Goal: Information Seeking & Learning: Learn about a topic

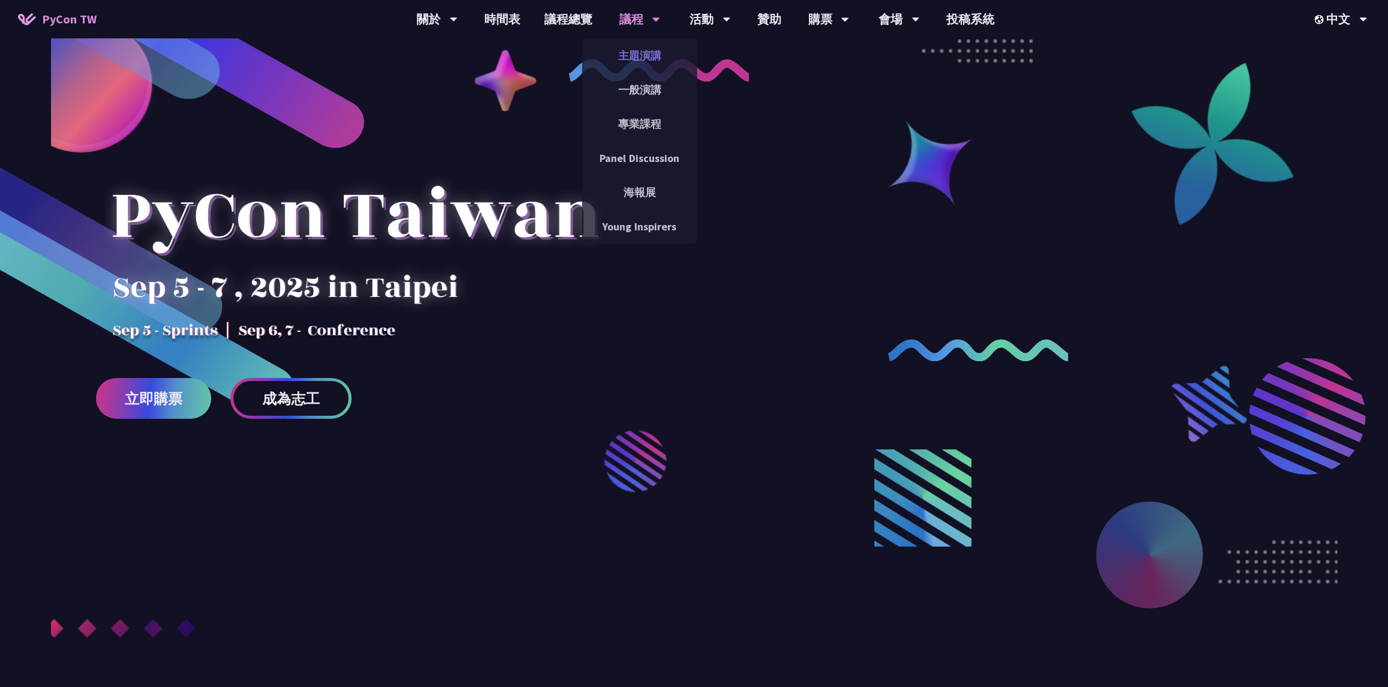
click at [644, 58] on link "主題演講" at bounding box center [639, 55] width 115 height 28
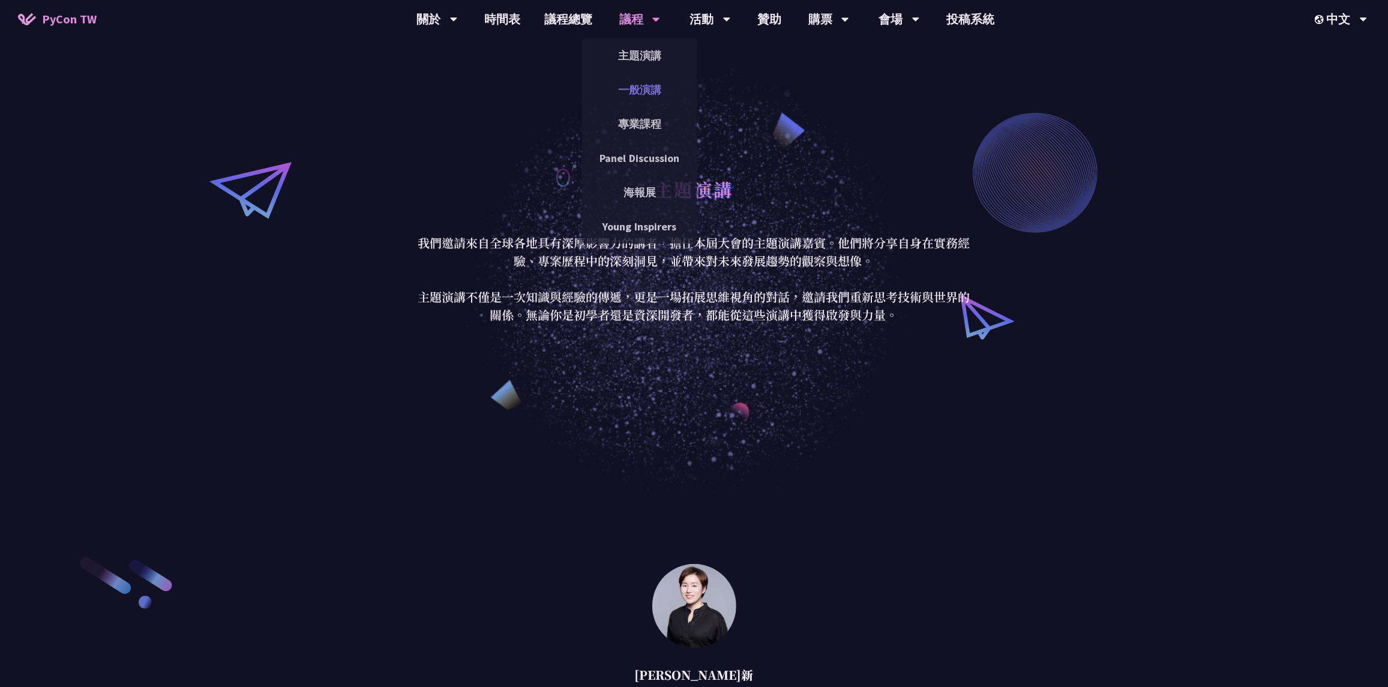
click at [634, 87] on link "一般演講" at bounding box center [639, 90] width 115 height 28
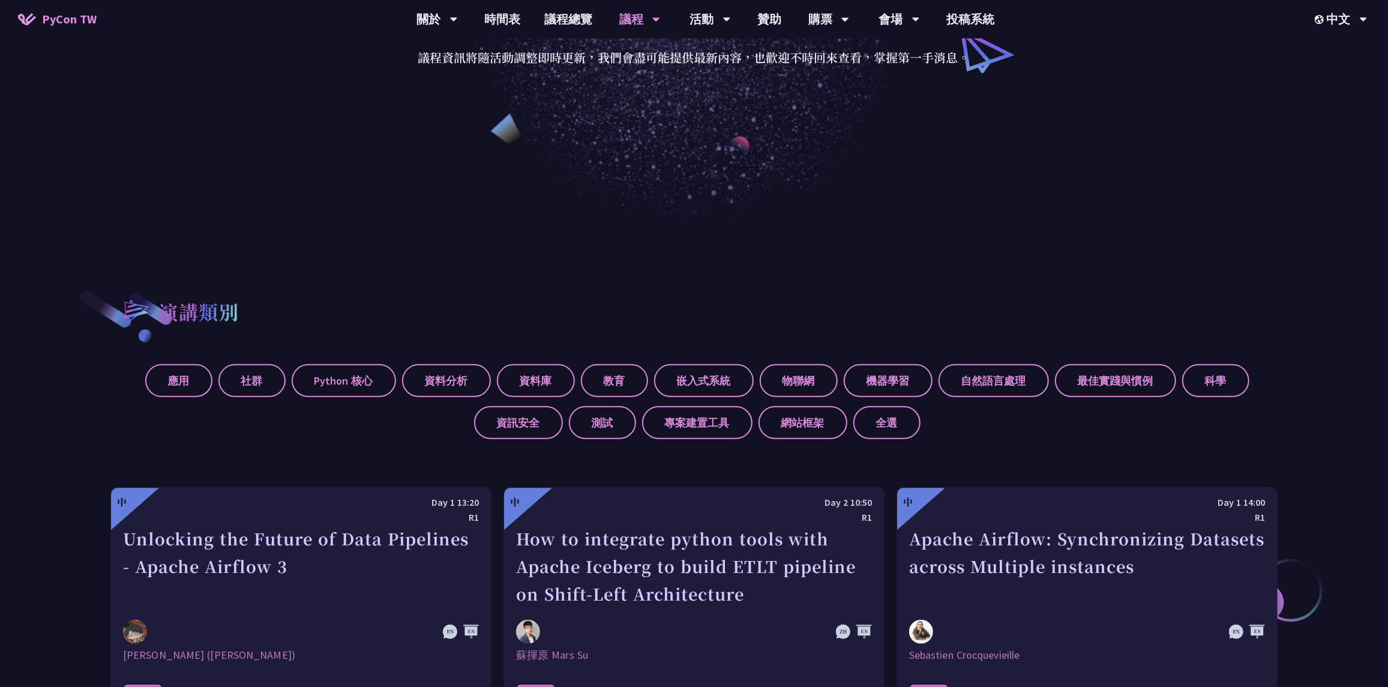
scroll to position [359, 0]
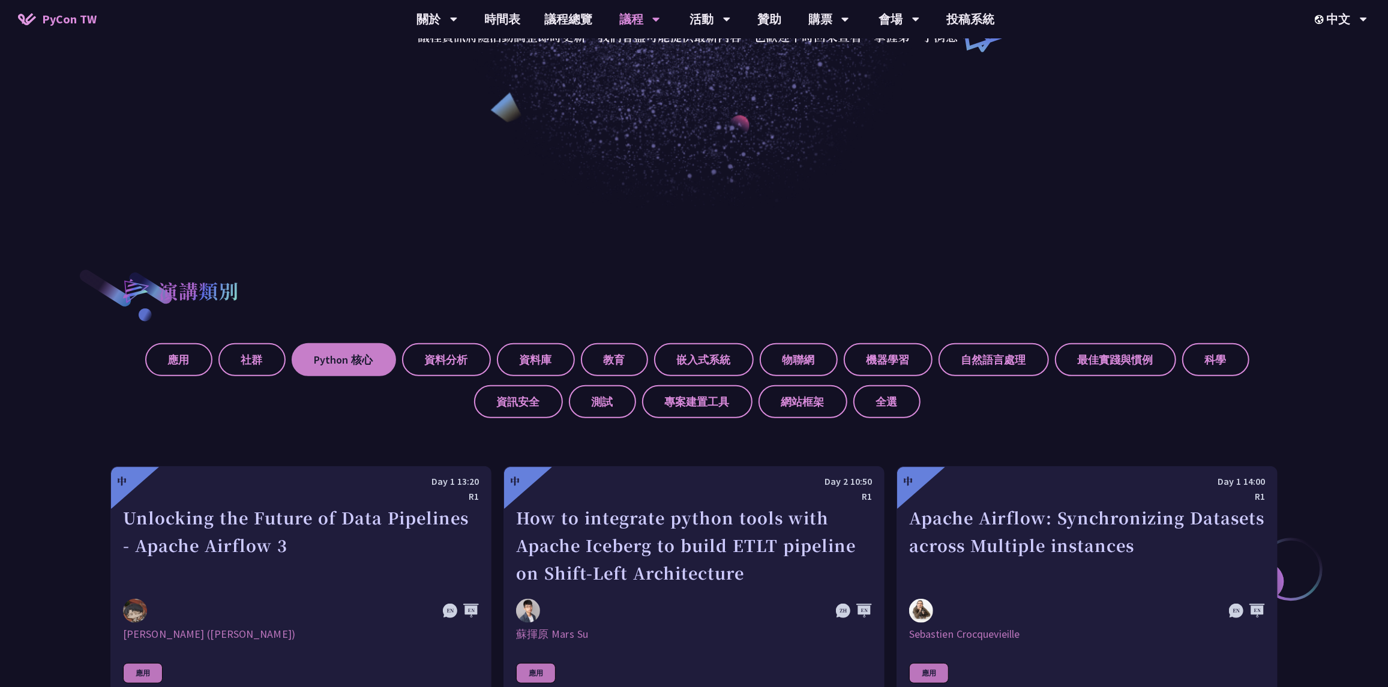
click at [369, 364] on label "Python 核心" at bounding box center [344, 359] width 104 height 33
click at [0, 0] on input "Python 核心" at bounding box center [0, 0] width 0 height 0
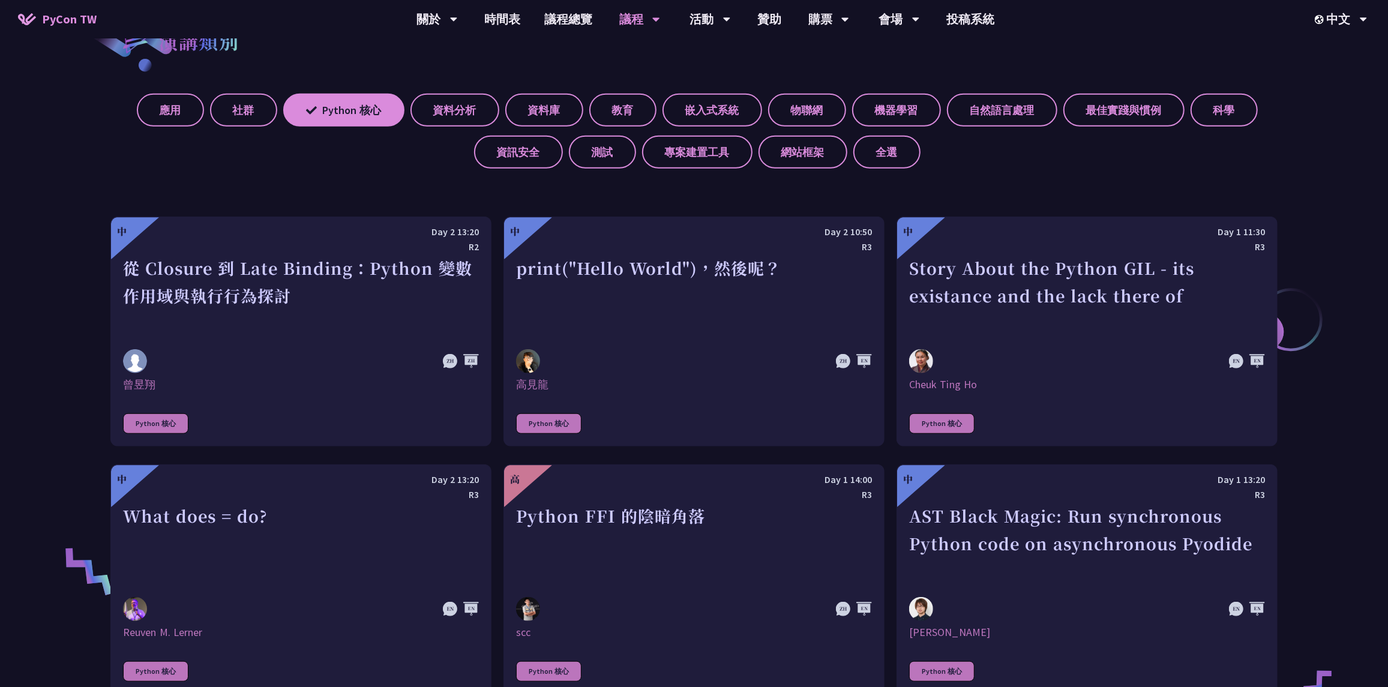
scroll to position [720, 0]
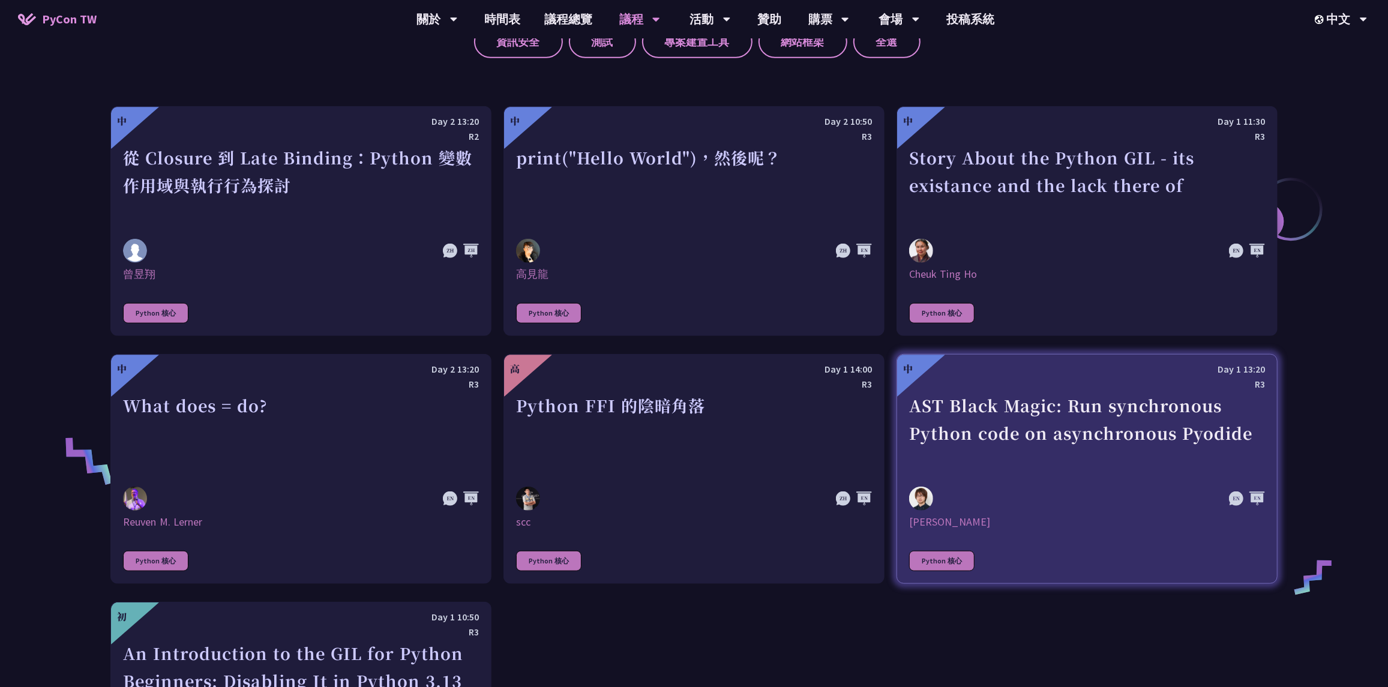
click at [920, 501] on img at bounding box center [921, 499] width 24 height 24
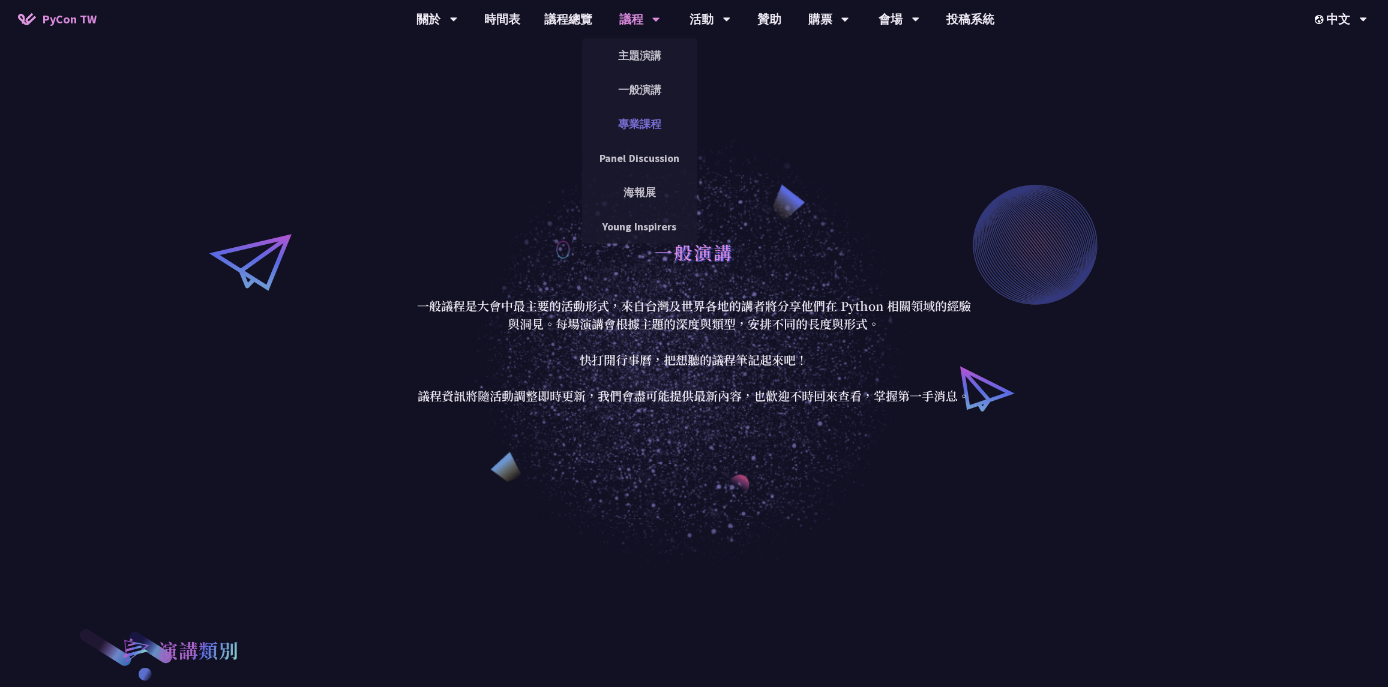
click at [650, 122] on link "專業課程" at bounding box center [639, 124] width 115 height 28
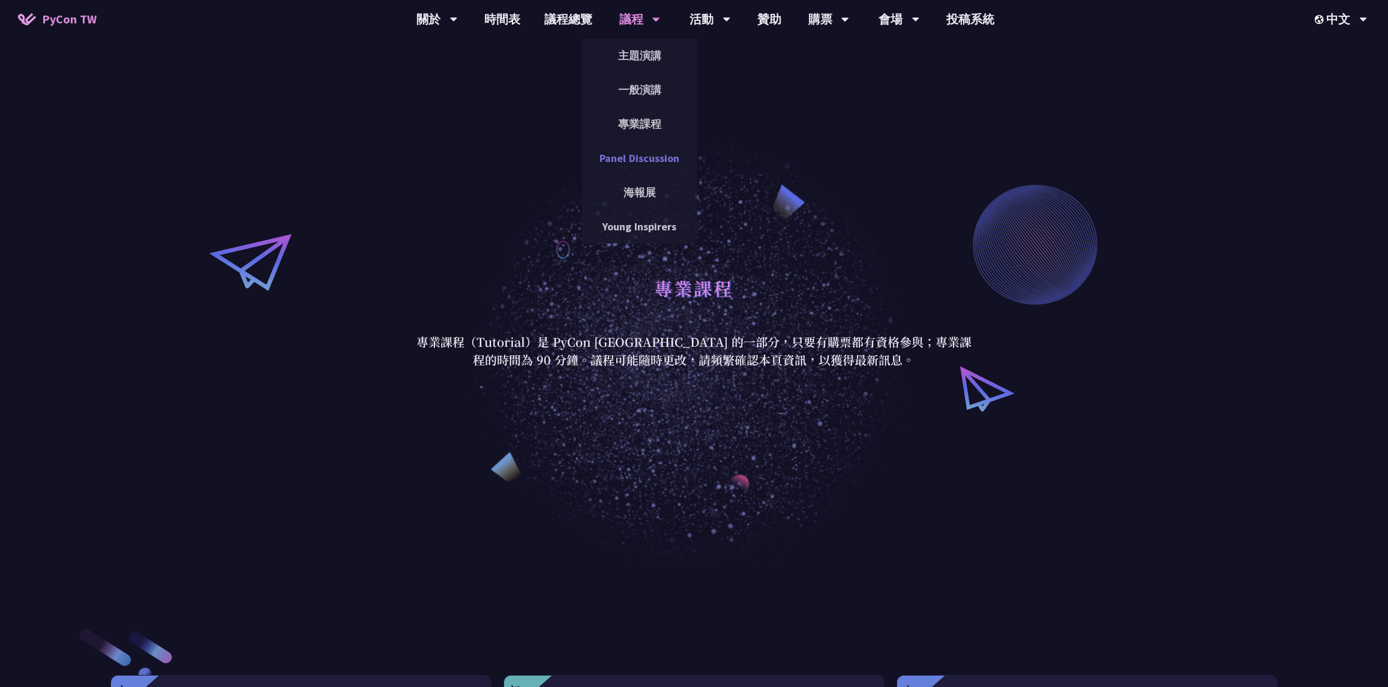
click at [657, 158] on link "Panel Discussion" at bounding box center [639, 158] width 115 height 28
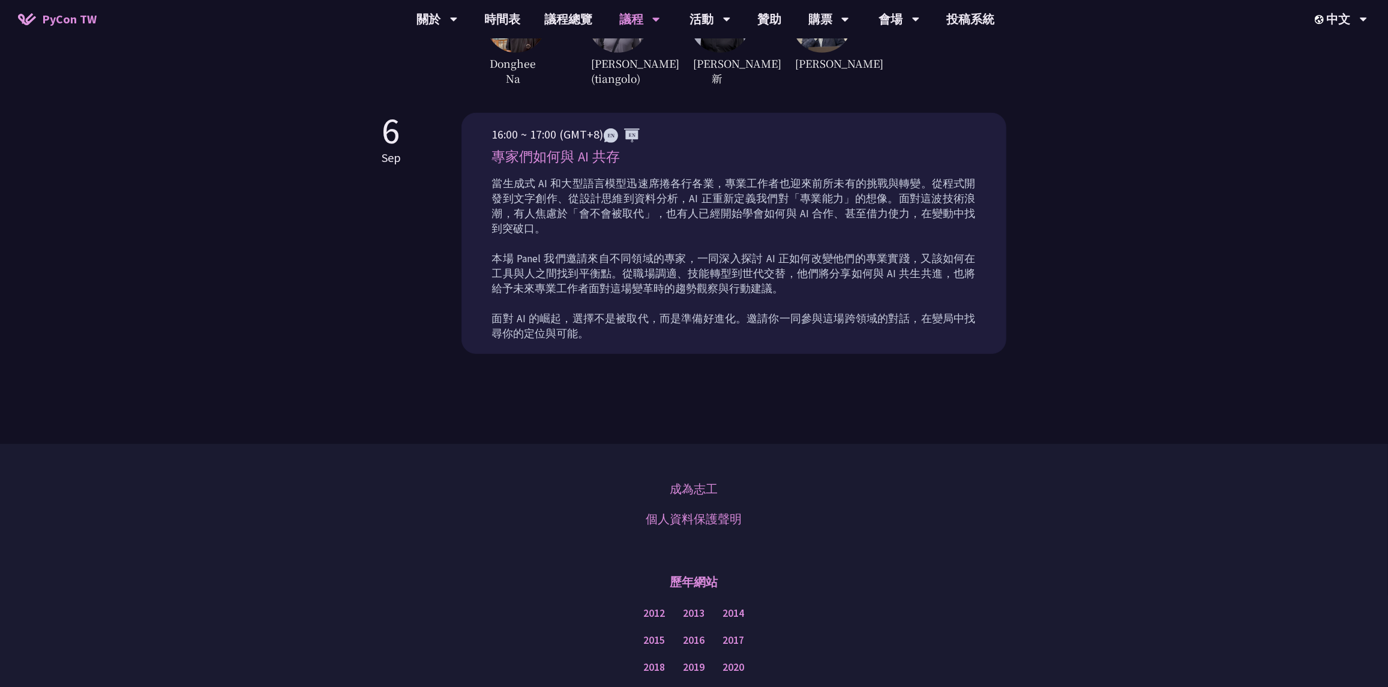
scroll to position [419, 0]
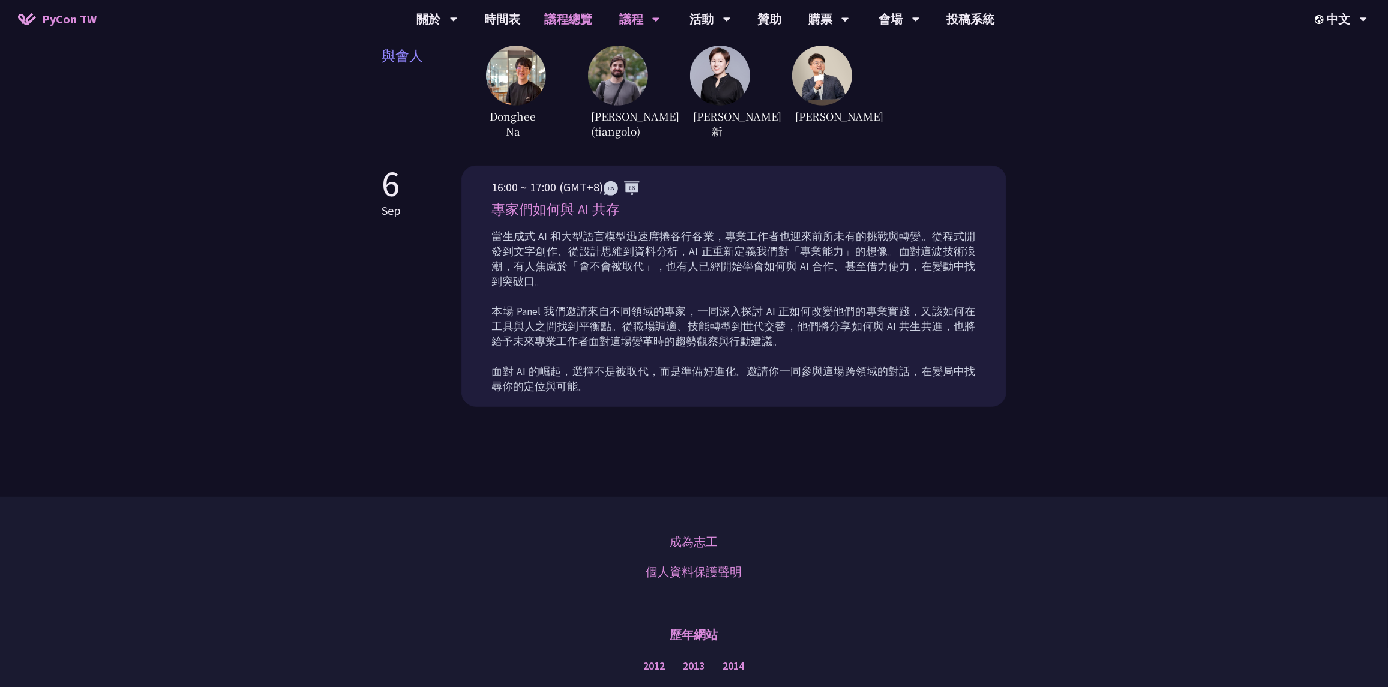
click at [564, 15] on link "議程總覽" at bounding box center [568, 19] width 72 height 38
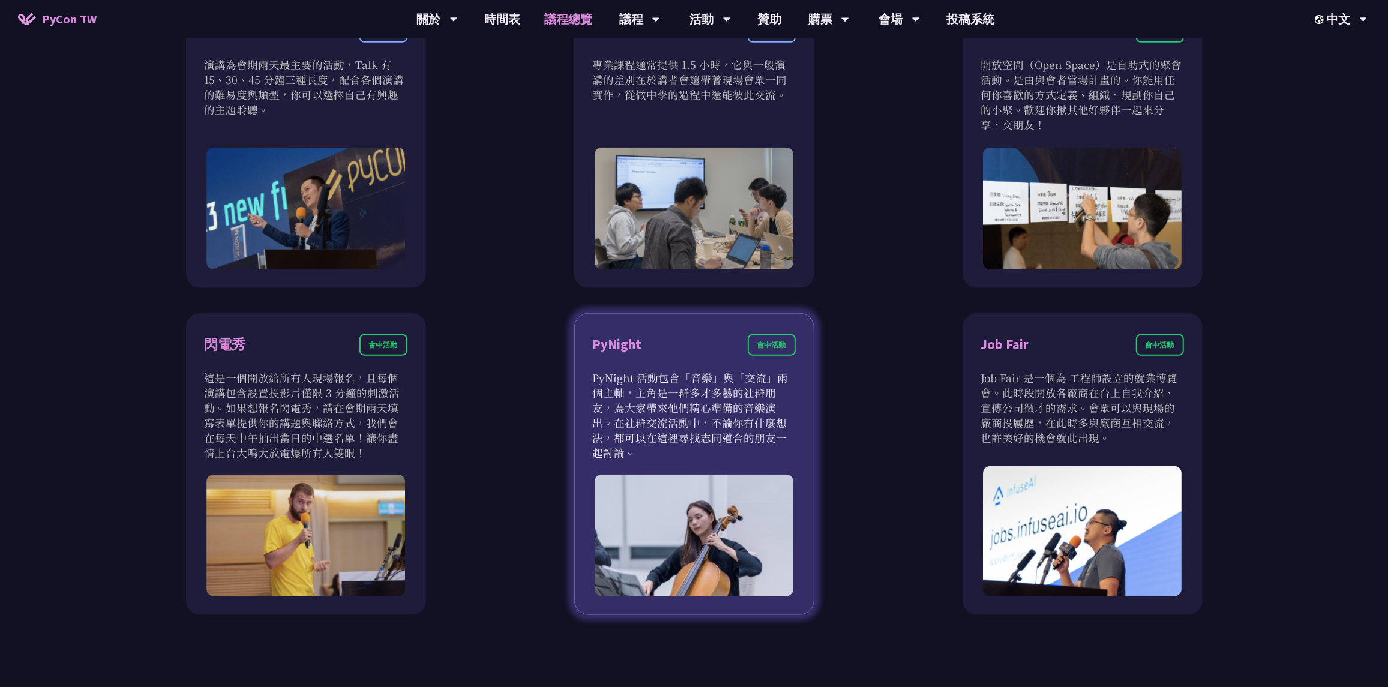
scroll to position [900, 0]
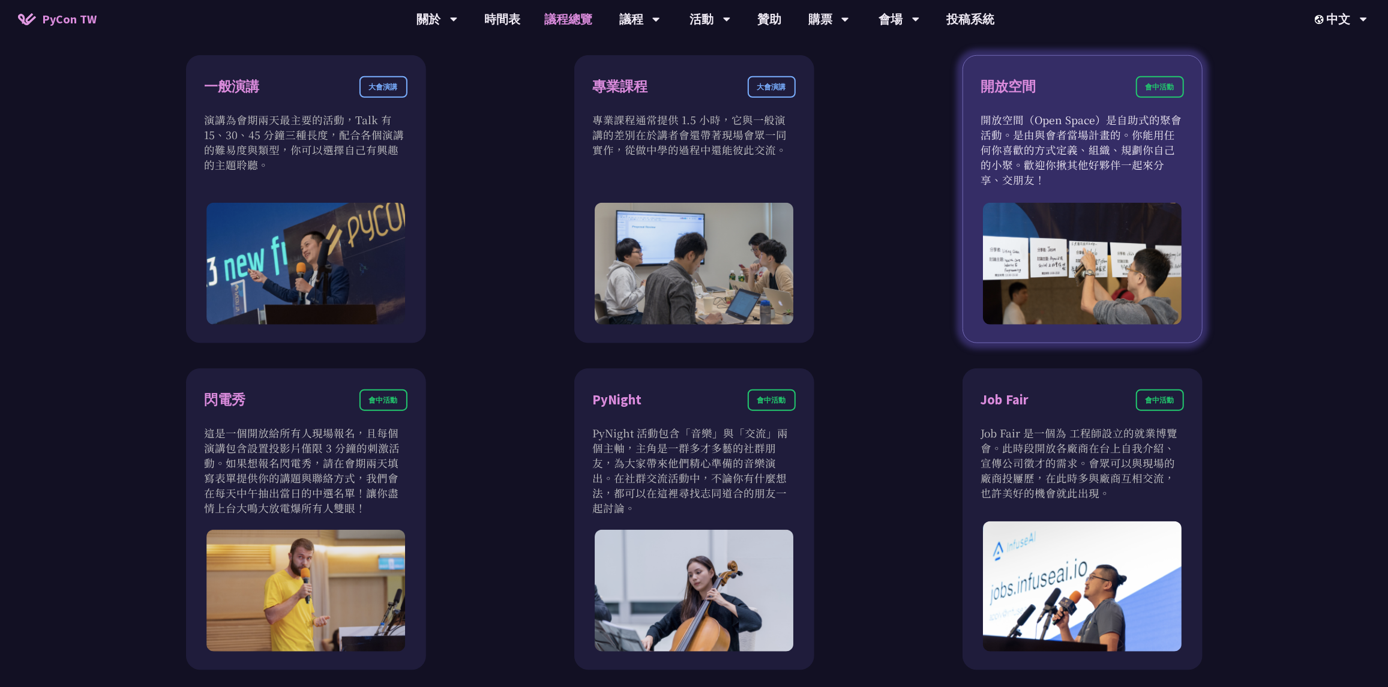
click at [1103, 278] on img at bounding box center [1082, 264] width 199 height 122
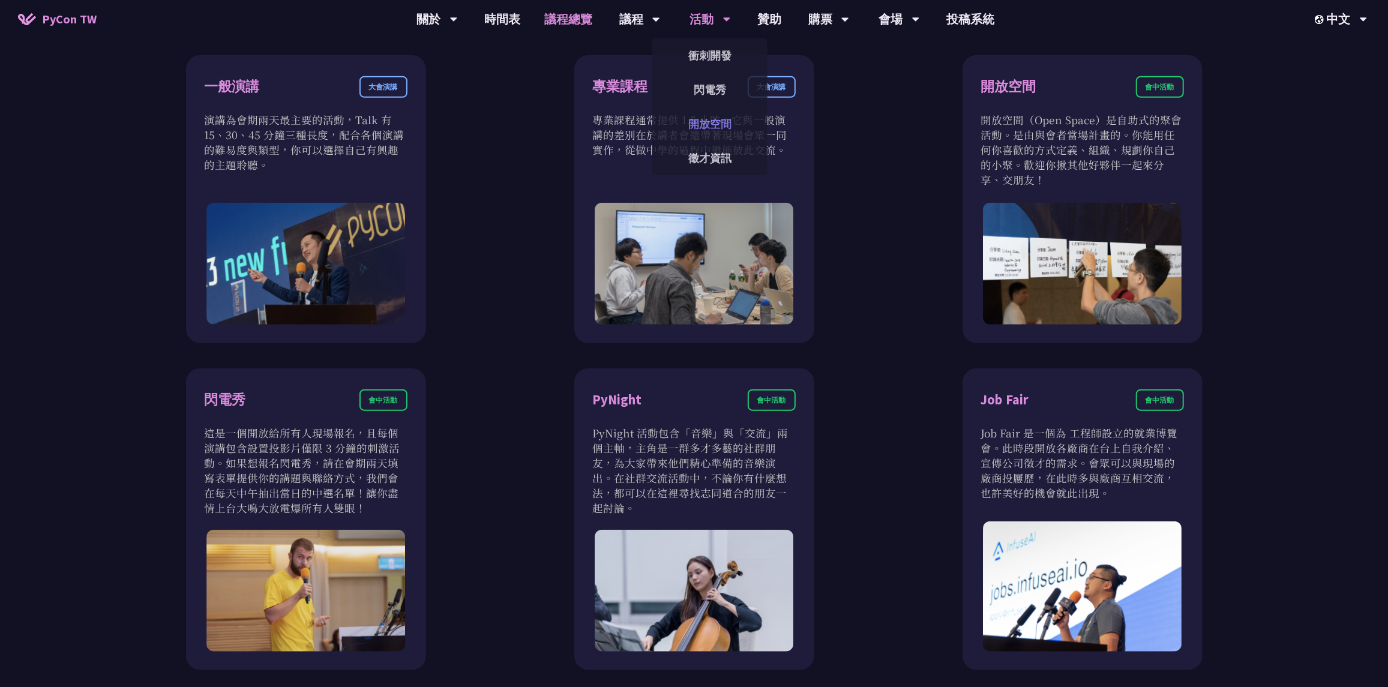
click at [710, 122] on link "開放空間" at bounding box center [709, 124] width 115 height 28
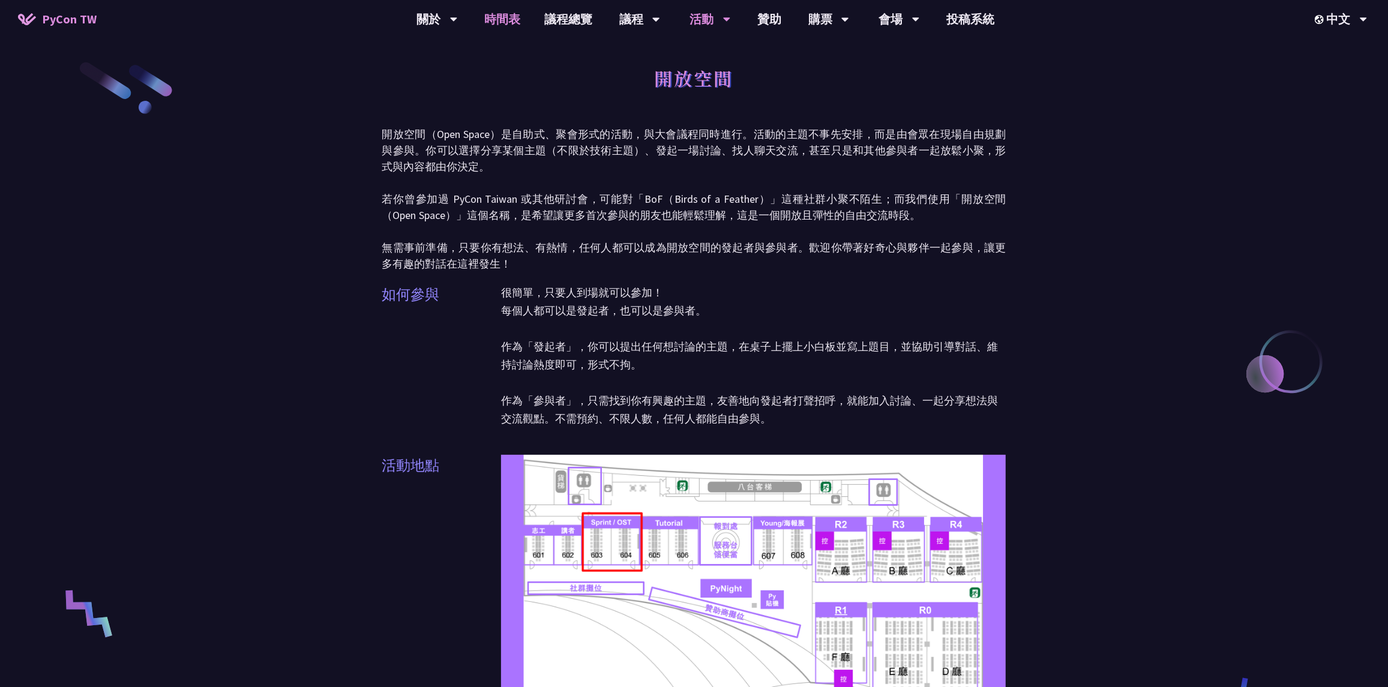
click at [513, 26] on link "時間表" at bounding box center [502, 19] width 60 height 38
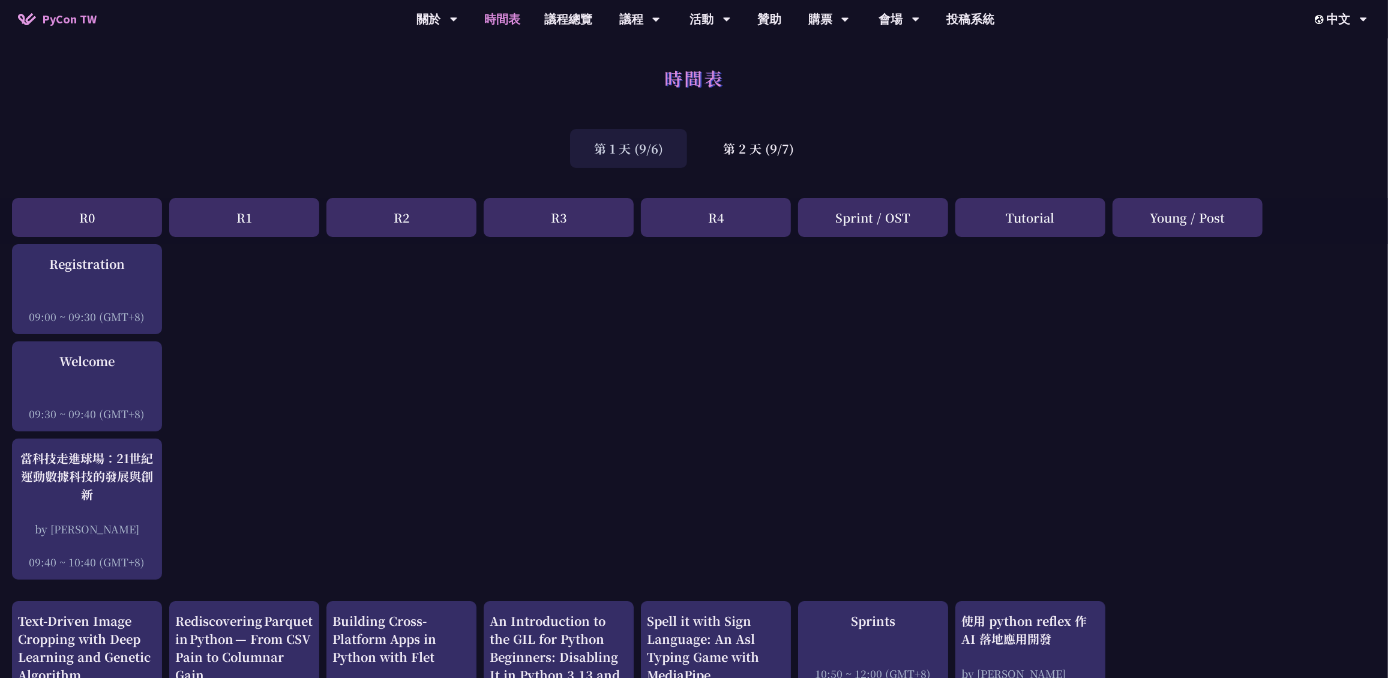
click at [850, 214] on div "Sprint / OST" at bounding box center [873, 217] width 150 height 39
click at [855, 223] on div "Sprint / OST" at bounding box center [873, 217] width 150 height 39
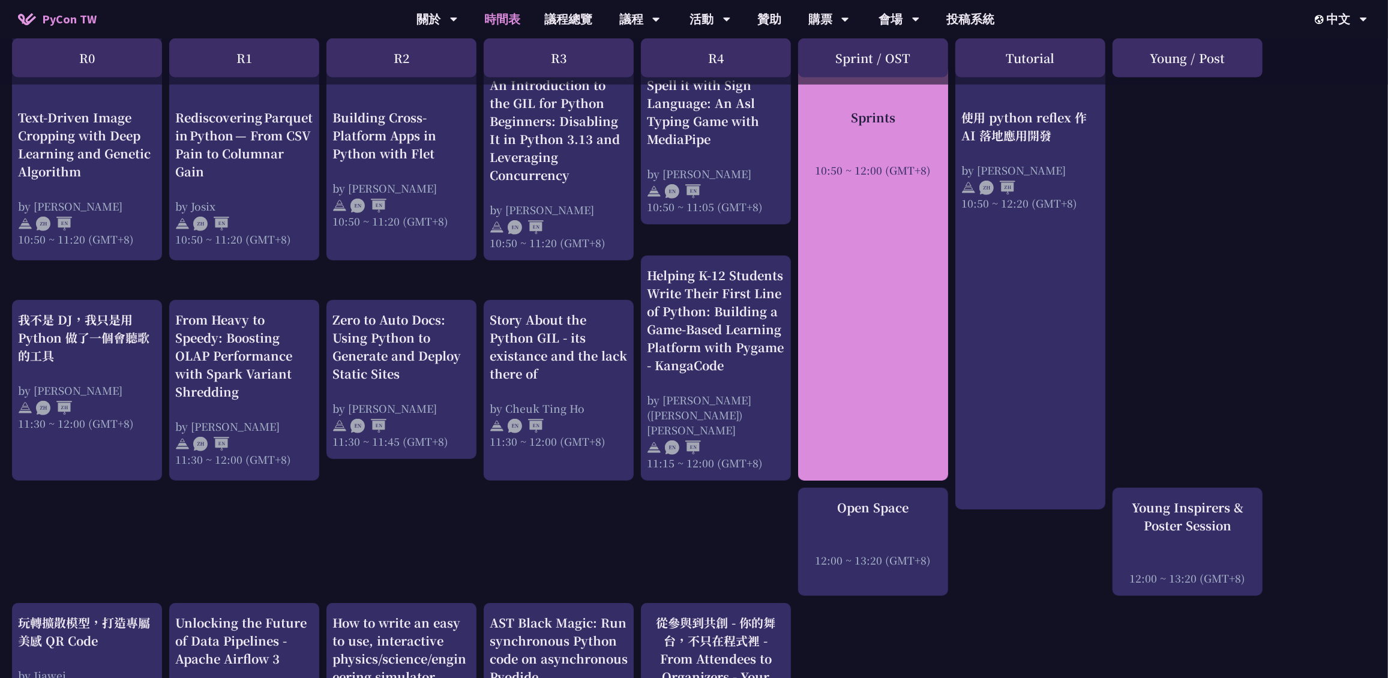
scroll to position [540, 0]
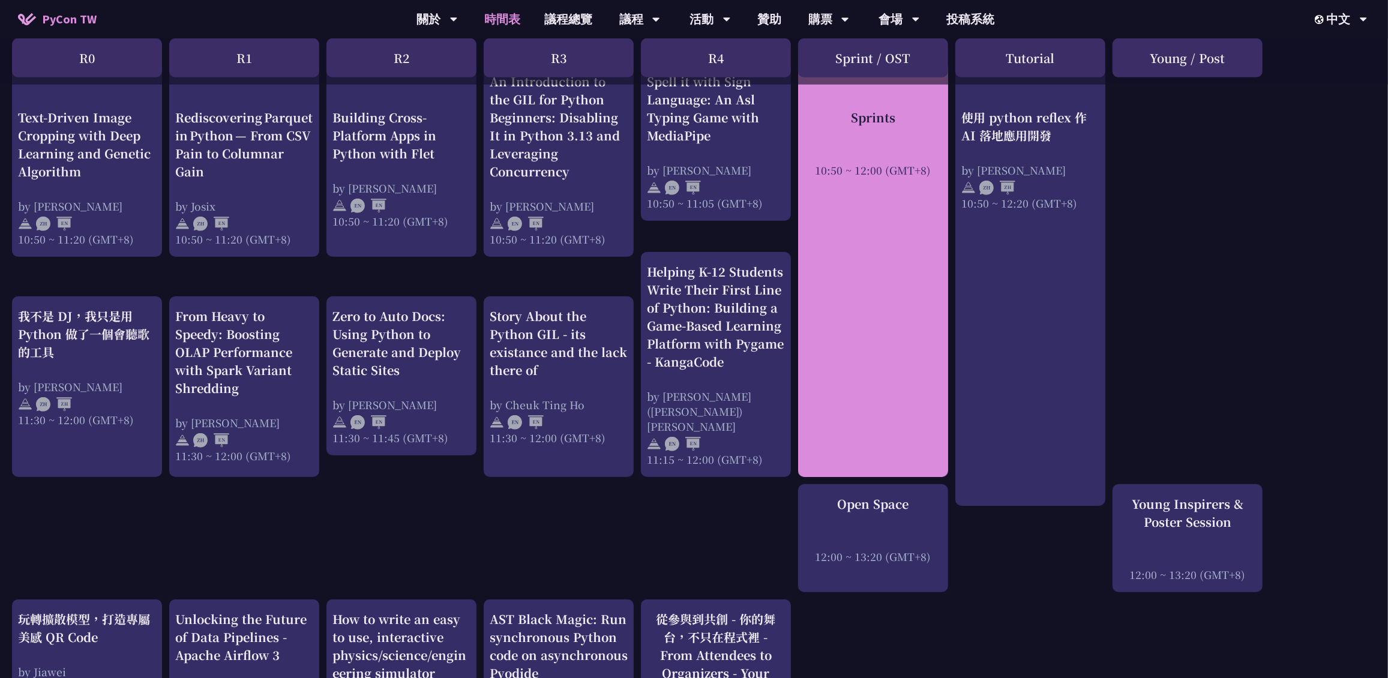
click at [882, 296] on div "Sprints 10:50 ~ 12:00 (GMT+8)" at bounding box center [873, 269] width 150 height 415
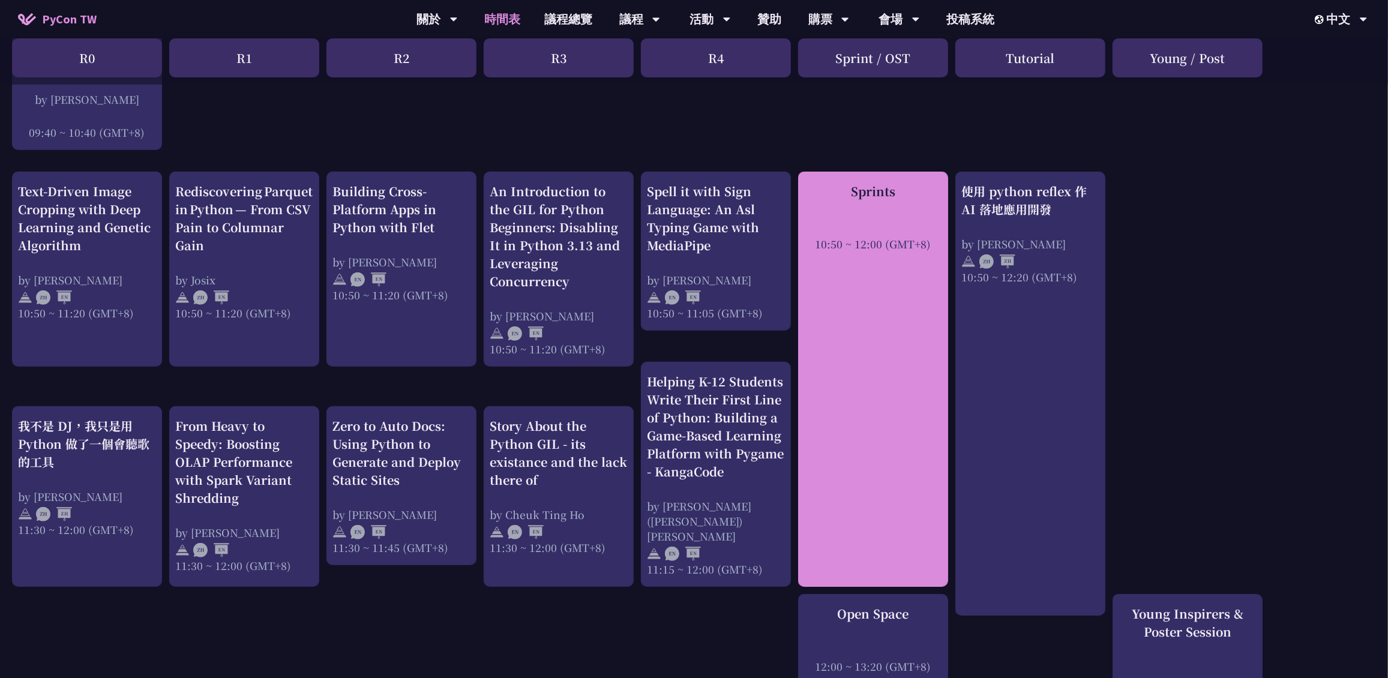
scroll to position [412, 0]
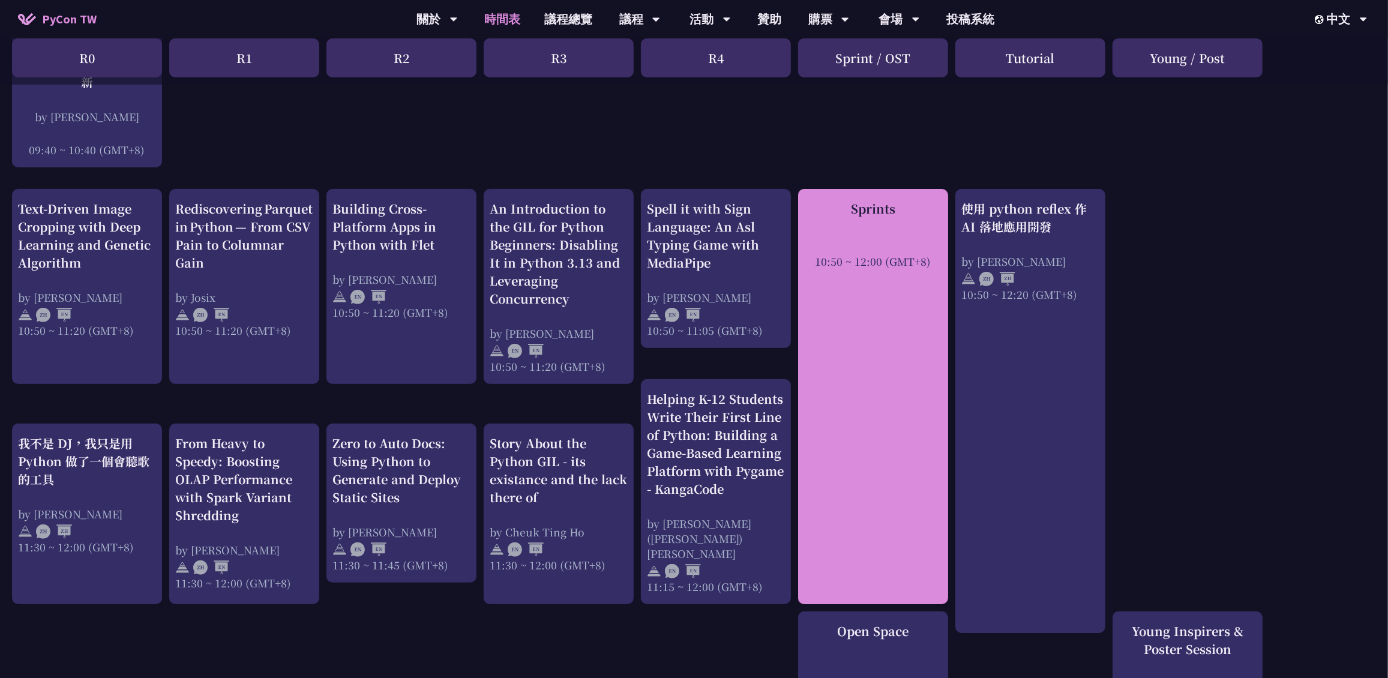
click at [885, 266] on div "10:50 ~ 12:00 (GMT+8)" at bounding box center [873, 261] width 138 height 15
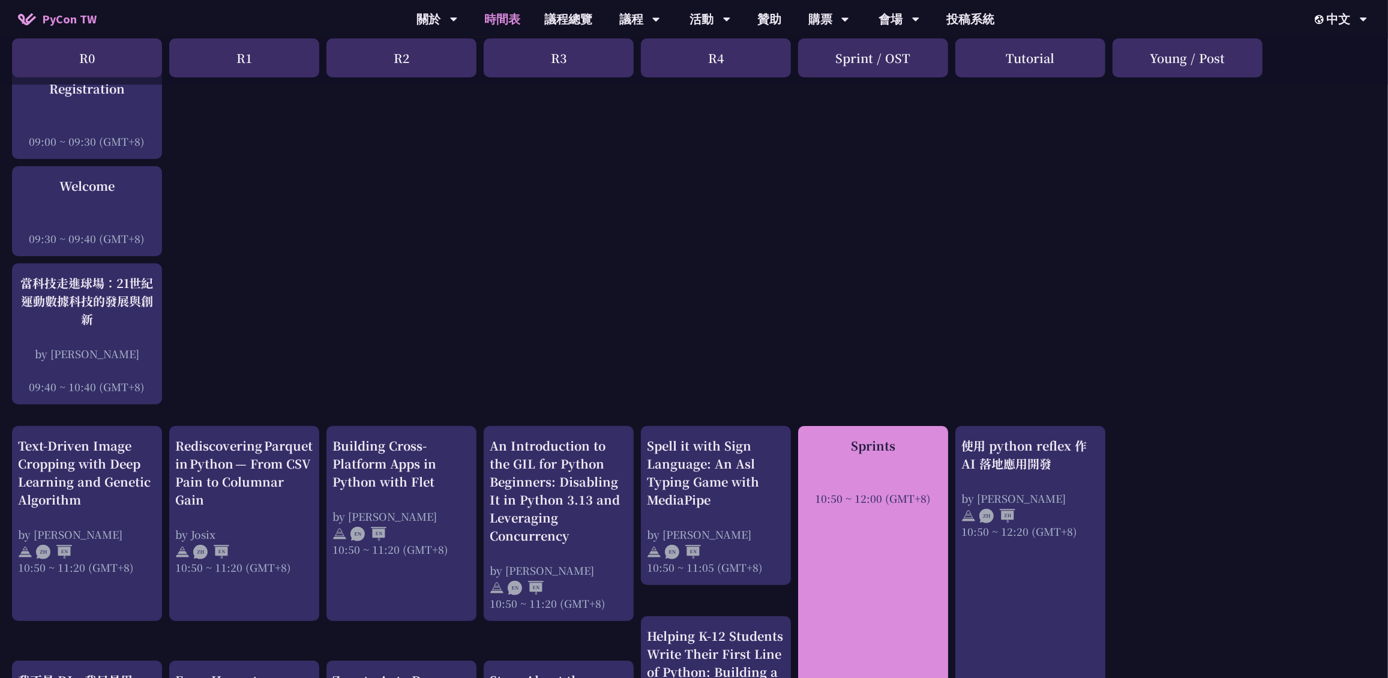
scroll to position [172, 0]
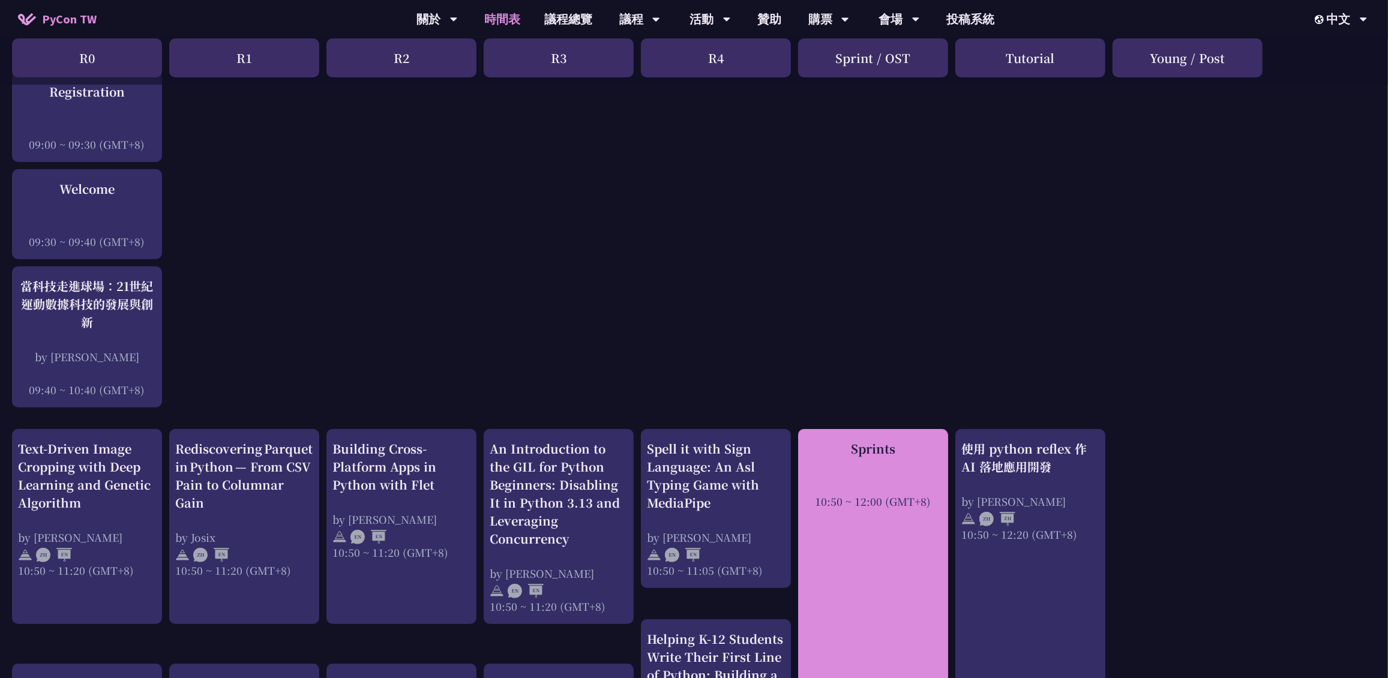
click at [889, 454] on div "Sprints" at bounding box center [873, 449] width 138 height 18
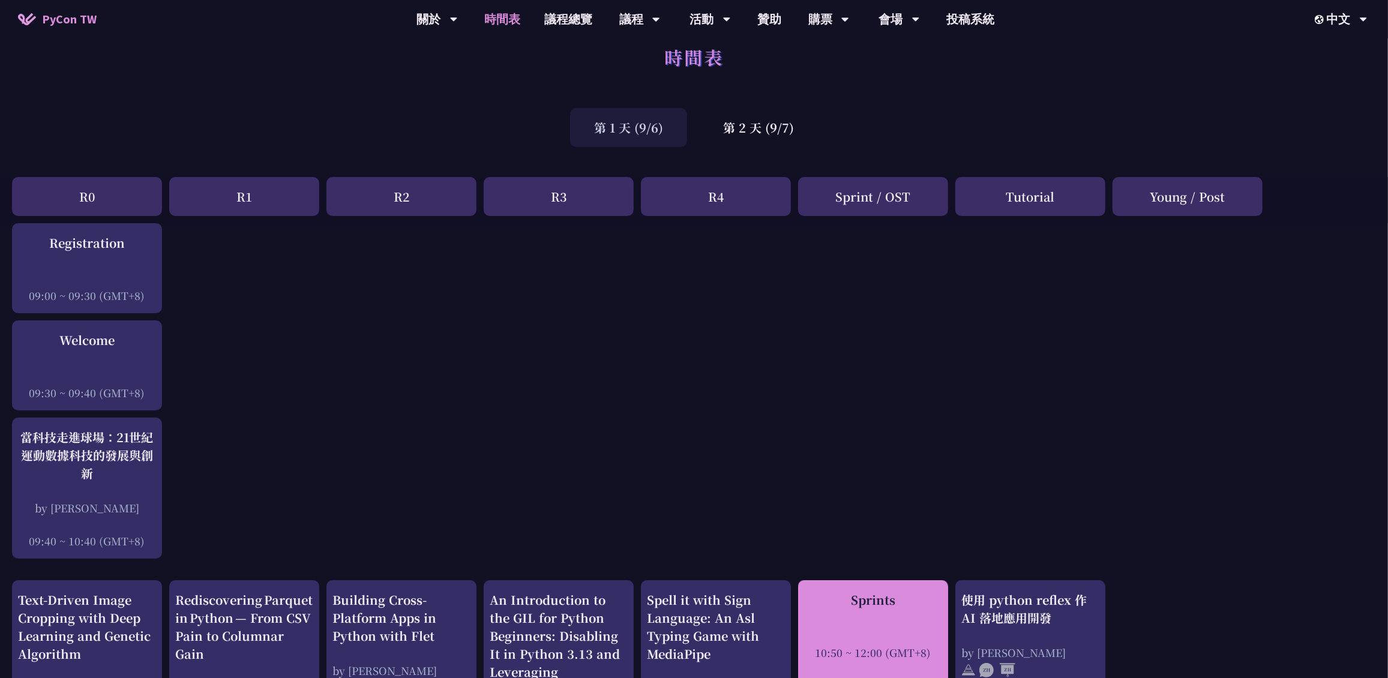
scroll to position [0, 0]
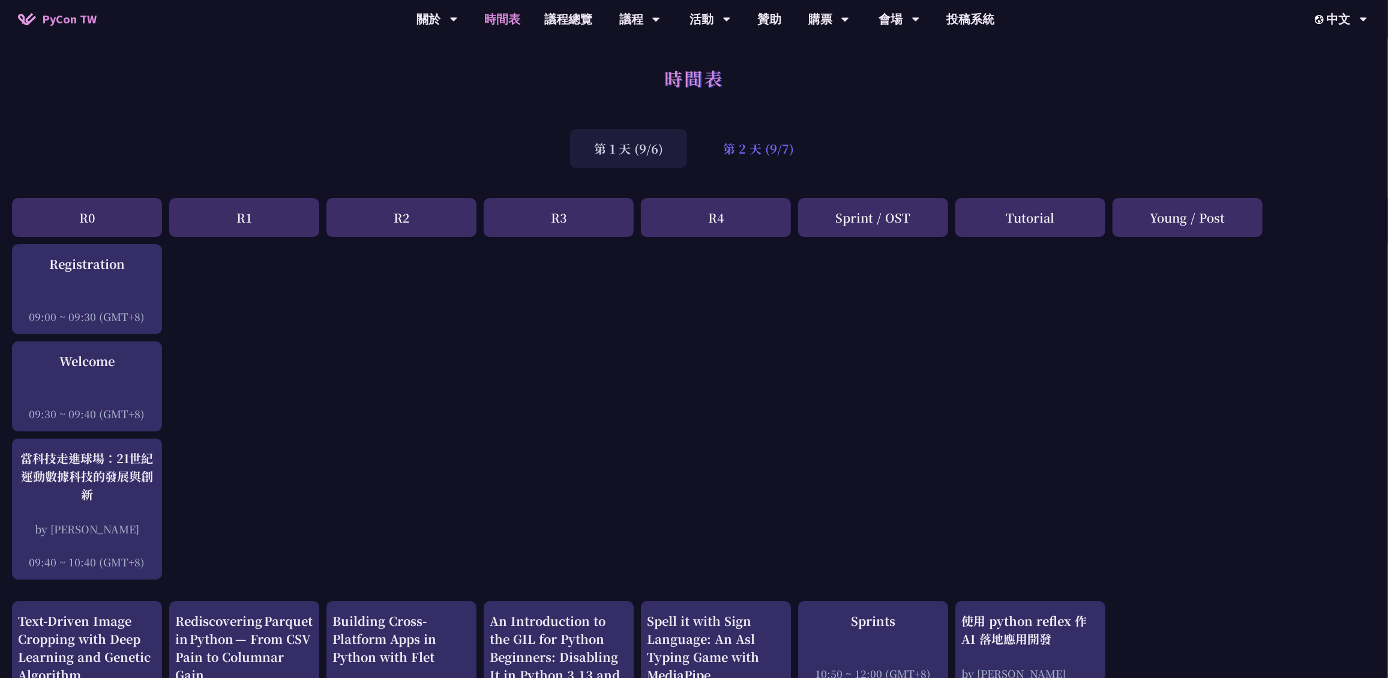
click at [762, 154] on div "第 2 天 (9/7)" at bounding box center [758, 148] width 119 height 39
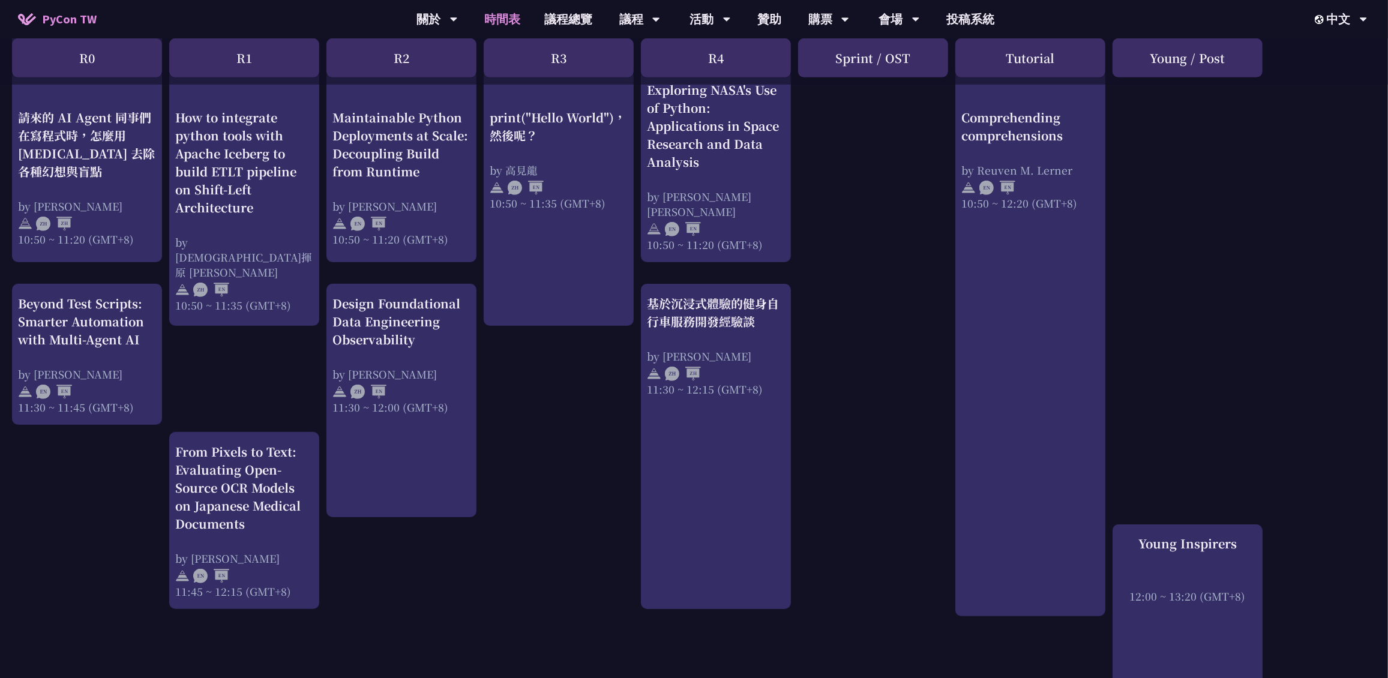
scroll to position [540, 0]
